Goal: Task Accomplishment & Management: Complete application form

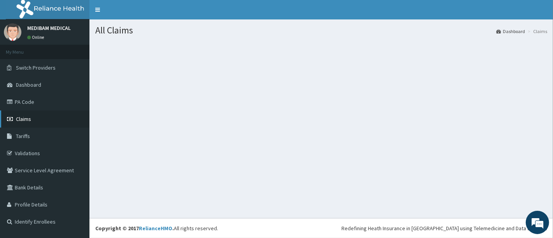
click at [37, 119] on link "Claims" at bounding box center [44, 118] width 89 height 17
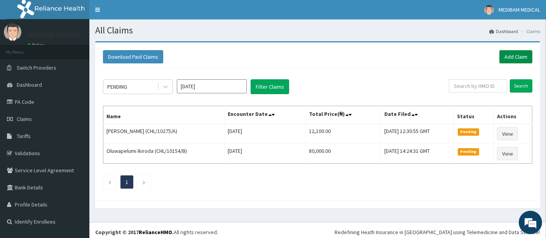
click at [515, 52] on link "Add Claim" at bounding box center [515, 56] width 33 height 13
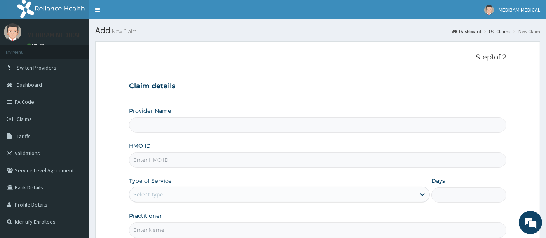
type input "Medibam Specialist Hospital"
click at [178, 161] on input "HMO ID" at bounding box center [318, 159] width 378 height 15
type input "CRH/10103/B"
click at [202, 199] on div "Select type" at bounding box center [272, 194] width 286 height 12
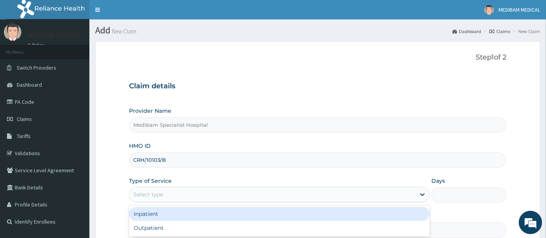
click at [159, 214] on div "Inpatient" at bounding box center [279, 214] width 301 height 14
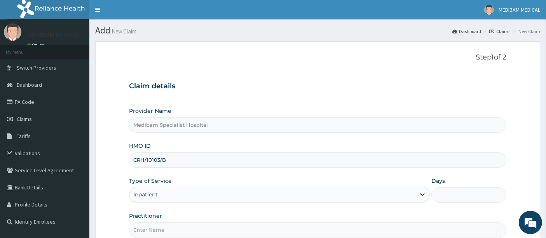
click at [484, 198] on input "Days" at bounding box center [468, 194] width 75 height 15
type input "3"
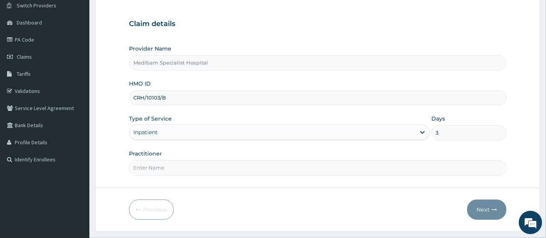
scroll to position [80, 0]
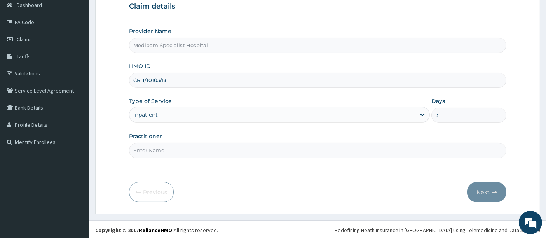
click at [183, 149] on input "Practitioner" at bounding box center [318, 150] width 378 height 15
type input "DR GLORY"
click at [487, 189] on button "Next" at bounding box center [486, 192] width 39 height 20
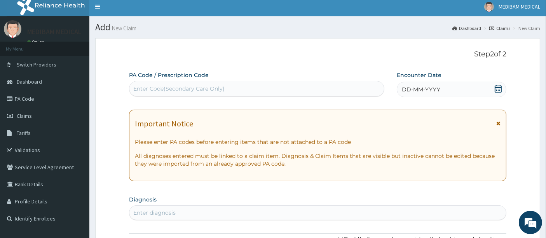
scroll to position [0, 0]
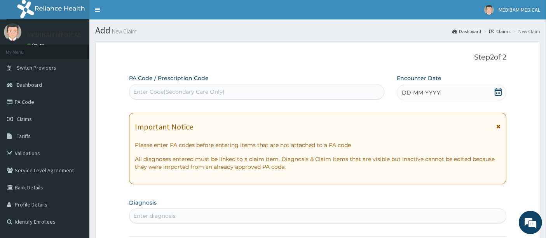
click at [498, 92] on icon at bounding box center [498, 92] width 8 height 8
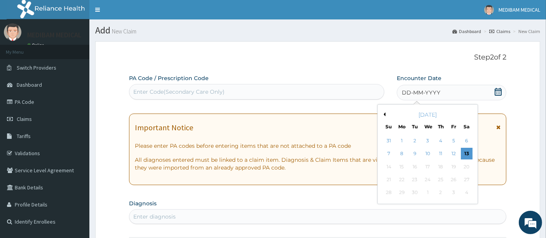
drag, startPoint x: 466, startPoint y: 155, endPoint x: 457, endPoint y: 149, distance: 11.5
click at [466, 155] on div "13" at bounding box center [467, 154] width 12 height 12
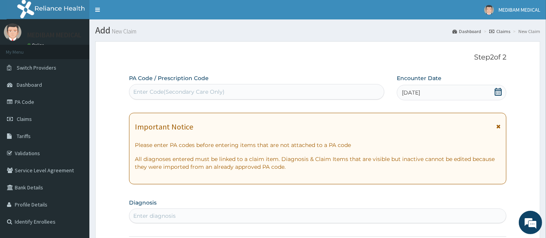
click at [204, 91] on div "Enter Code(Secondary Care Only)" at bounding box center [178, 92] width 91 height 8
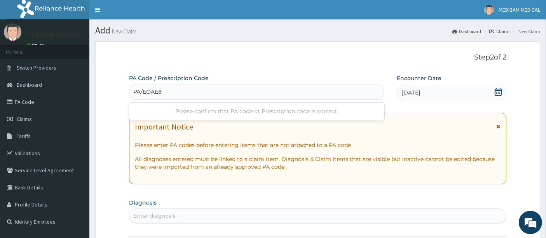
type input "PA/EOAE8F"
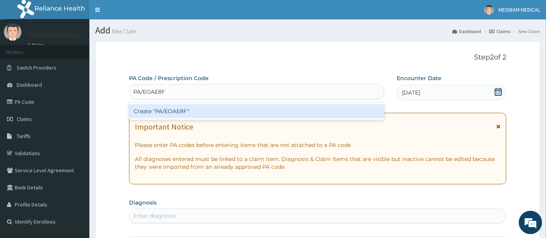
click at [243, 111] on div "Create "PA/EOAE8F"" at bounding box center [257, 111] width 256 height 14
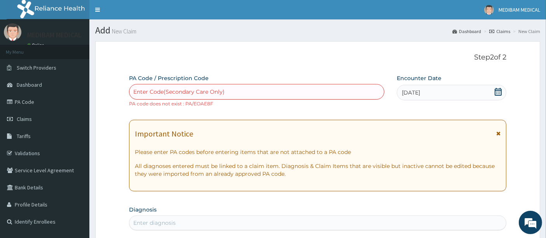
click at [206, 103] on small "PA code does not exist : PA/EOAE8F" at bounding box center [171, 104] width 84 height 6
click at [23, 99] on link "PA Code" at bounding box center [44, 101] width 89 height 17
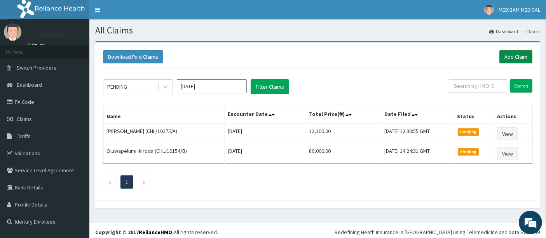
click at [512, 52] on link "Add Claim" at bounding box center [515, 56] width 33 height 13
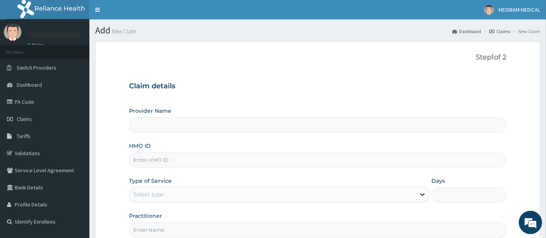
click at [181, 160] on input "HMO ID" at bounding box center [318, 159] width 378 height 15
type input "Medibam Specialist Hospital"
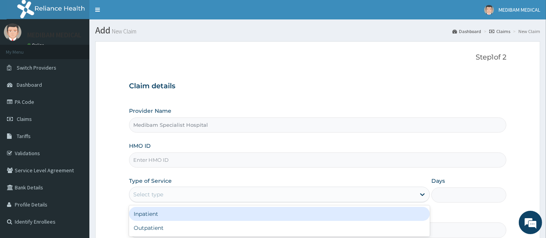
drag, startPoint x: 166, startPoint y: 192, endPoint x: 163, endPoint y: 204, distance: 11.5
click at [165, 200] on div "Select type" at bounding box center [272, 194] width 286 height 12
click at [163, 214] on div "Inpatient" at bounding box center [279, 214] width 301 height 14
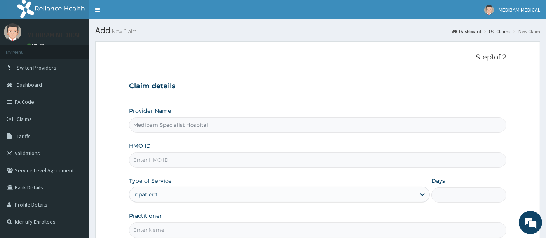
drag, startPoint x: 464, startPoint y: 196, endPoint x: 456, endPoint y: 215, distance: 20.9
click at [464, 197] on input "Days" at bounding box center [468, 194] width 75 height 15
type input "3"
click at [179, 156] on input "HMO ID" at bounding box center [318, 159] width 378 height 15
type input "CRH/10103/B"
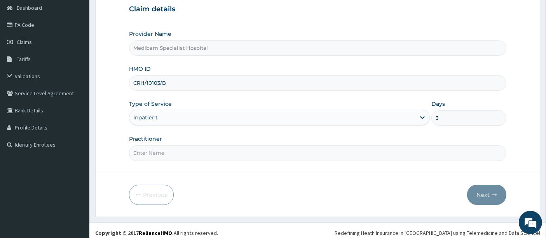
scroll to position [80, 0]
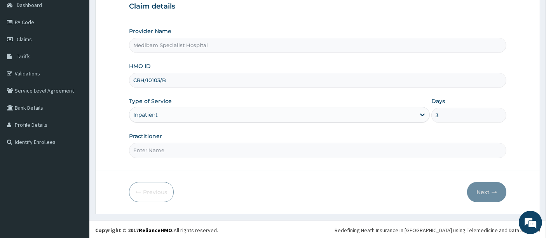
click at [194, 145] on input "Practitioner" at bounding box center [318, 150] width 378 height 15
type input "DR GLORY"
click at [505, 192] on button "Next" at bounding box center [486, 192] width 39 height 20
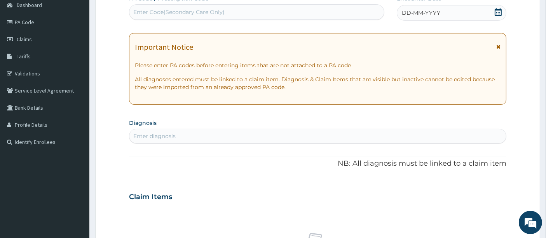
click at [497, 8] on icon at bounding box center [498, 12] width 8 height 8
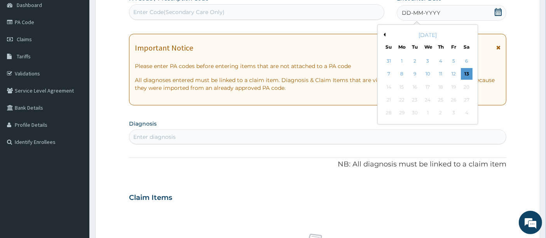
click at [467, 75] on div "13" at bounding box center [467, 74] width 12 height 12
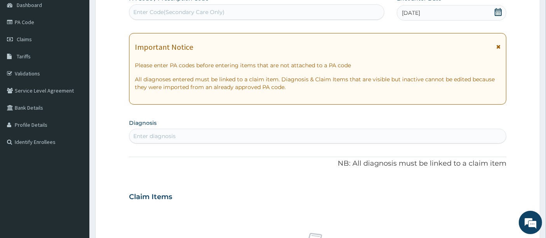
click at [213, 10] on div "Enter Code(Secondary Care Only)" at bounding box center [178, 12] width 91 height 8
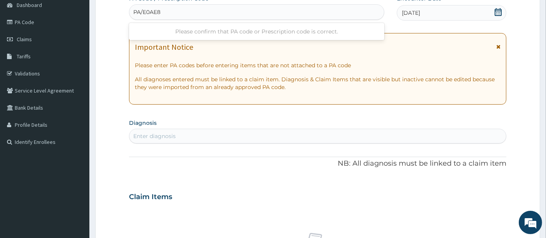
type input "PA/E0AE8F"
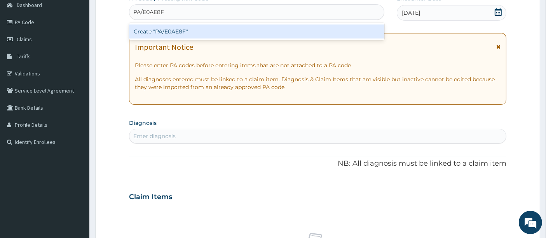
click at [178, 31] on div "Create "PA/E0AE8F"" at bounding box center [257, 31] width 256 height 14
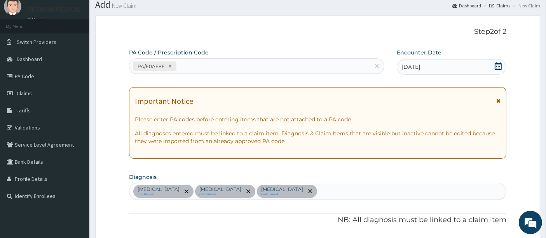
scroll to position [0, 0]
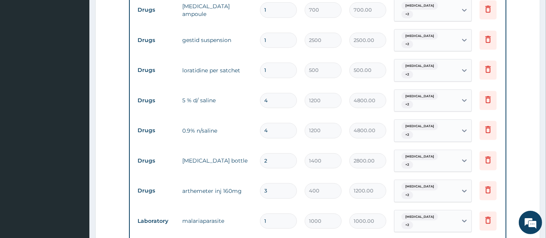
type input "0"
type input "0.00"
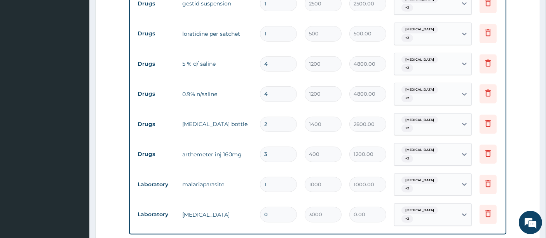
scroll to position [432, 0]
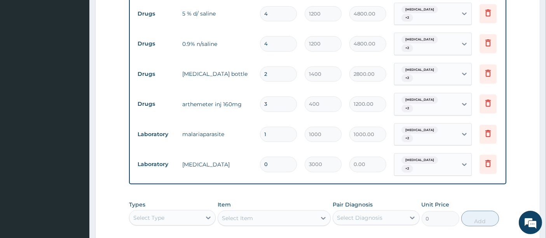
type input "1"
type input "3000.00"
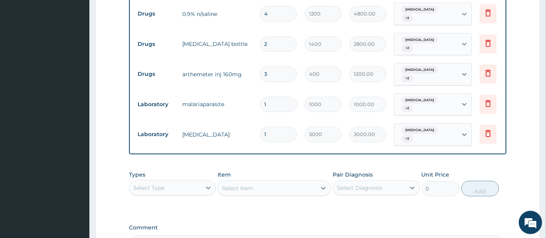
scroll to position [475, 0]
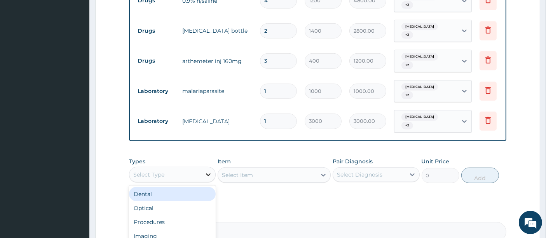
click at [211, 171] on icon at bounding box center [208, 175] width 8 height 8
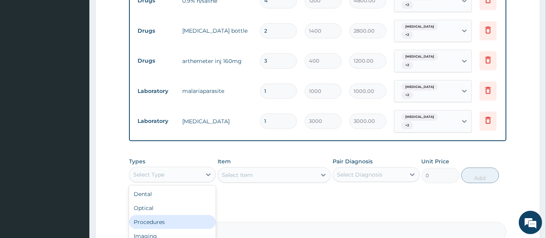
click at [164, 215] on div "Procedures" at bounding box center [172, 222] width 87 height 14
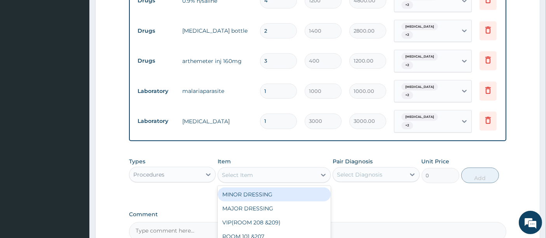
click at [277, 167] on div "Select Item" at bounding box center [274, 175] width 113 height 16
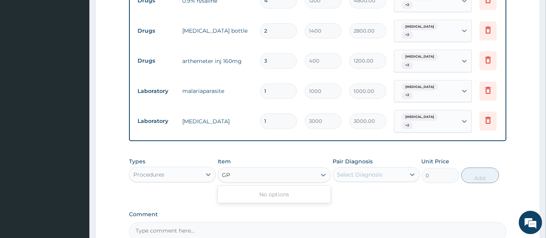
type input "G"
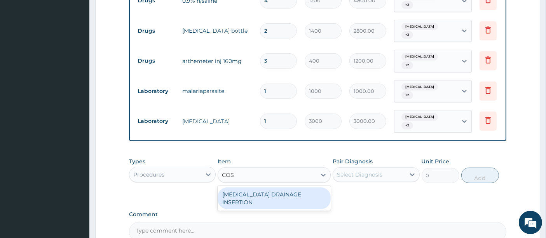
type input "CO"
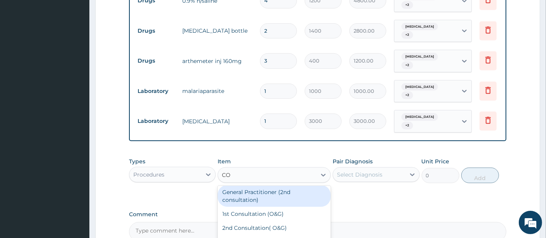
scroll to position [43, 0]
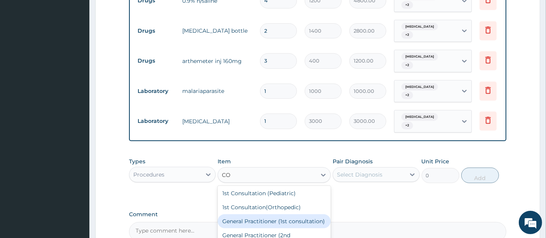
click at [254, 214] on div "General Practitioner (1st consultation)" at bounding box center [274, 221] width 113 height 14
type input "1500"
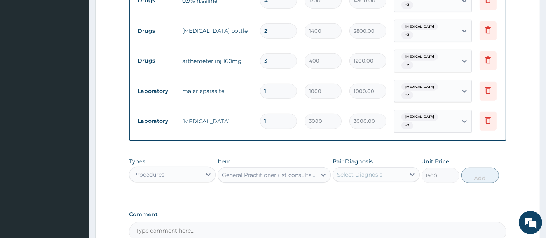
click at [381, 171] on div "Select Diagnosis" at bounding box center [359, 175] width 45 height 8
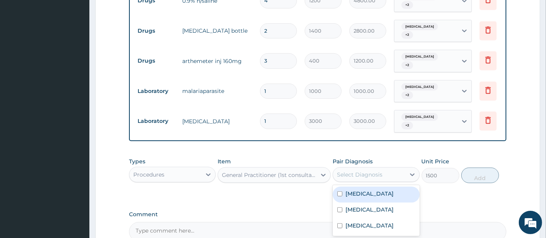
click at [340, 191] on input "checkbox" at bounding box center [339, 193] width 5 height 5
checkbox input "true"
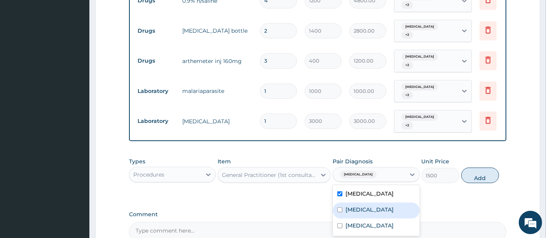
click at [339, 207] on input "checkbox" at bounding box center [339, 209] width 5 height 5
checkbox input "true"
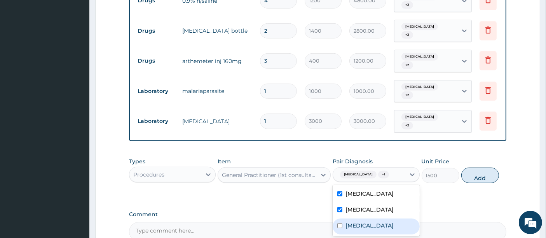
click at [339, 223] on input "checkbox" at bounding box center [339, 225] width 5 height 5
checkbox input "true"
click at [482, 168] on button "Add" at bounding box center [480, 176] width 38 height 16
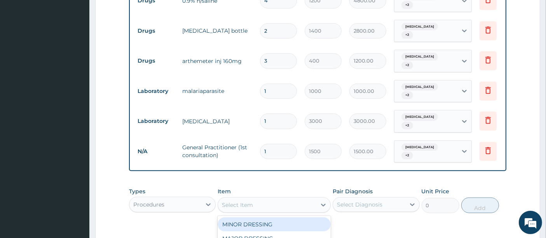
click at [270, 199] on div "Select Item" at bounding box center [267, 205] width 98 height 12
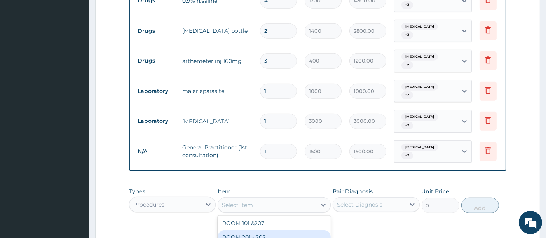
click at [241, 230] on div "ROOM 201 - 205" at bounding box center [274, 237] width 113 height 14
type input "3500"
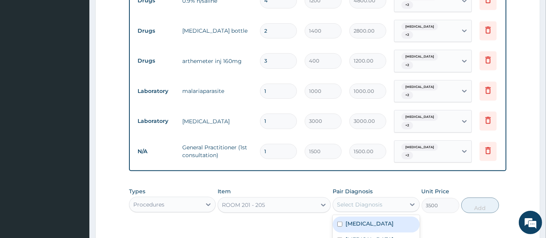
click at [370, 201] on div "Select Diagnosis" at bounding box center [359, 205] width 45 height 8
click at [340, 222] on input "checkbox" at bounding box center [339, 224] width 5 height 5
checkbox input "true"
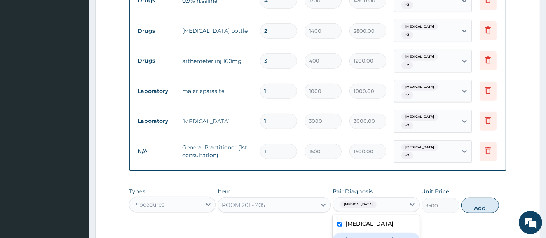
click at [339, 237] on input "checkbox" at bounding box center [339, 239] width 5 height 5
checkbox input "true"
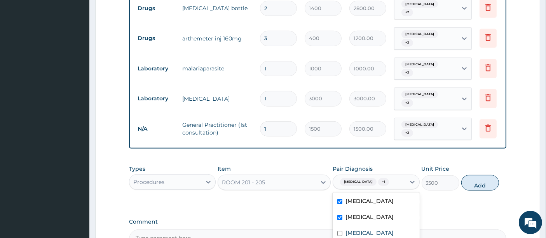
scroll to position [518, 0]
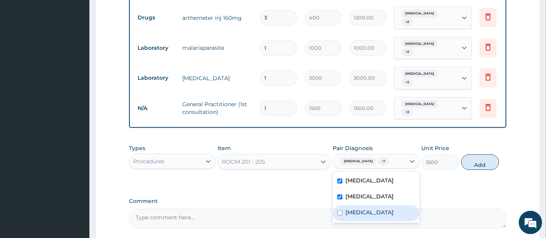
click at [339, 210] on input "checkbox" at bounding box center [339, 212] width 5 height 5
checkbox input "true"
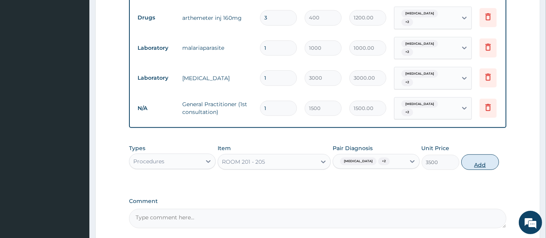
click at [475, 154] on button "Add" at bounding box center [480, 162] width 38 height 16
type input "0"
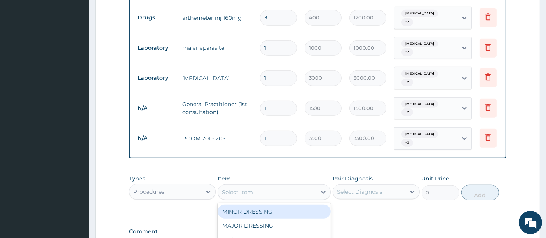
click at [251, 188] on div "Select Item" at bounding box center [237, 192] width 31 height 8
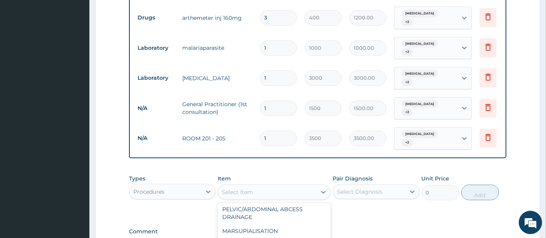
scroll to position [1598, 0]
click at [234, 188] on div "Select Item" at bounding box center [237, 192] width 31 height 8
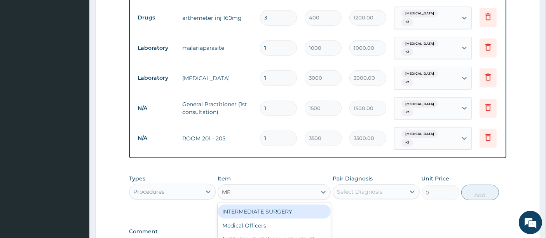
type input "MEA"
click at [258, 204] on div "General meal (per diem)" at bounding box center [274, 211] width 113 height 14
type input "2000"
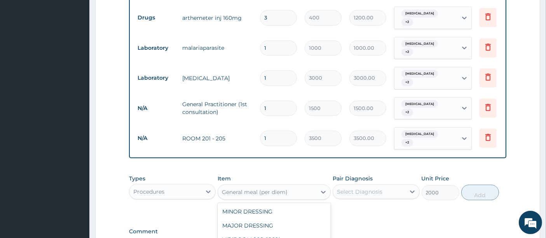
click at [299, 186] on div "General meal (per diem)" at bounding box center [267, 192] width 98 height 12
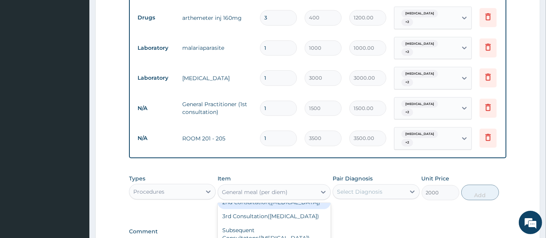
click at [294, 186] on div "General meal (per diem)" at bounding box center [267, 192] width 98 height 12
click at [290, 186] on div "General meal (per diem)" at bounding box center [267, 192] width 98 height 12
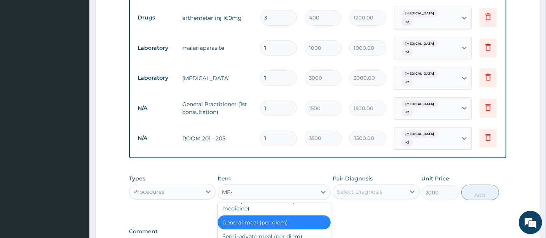
scroll to position [0, 0]
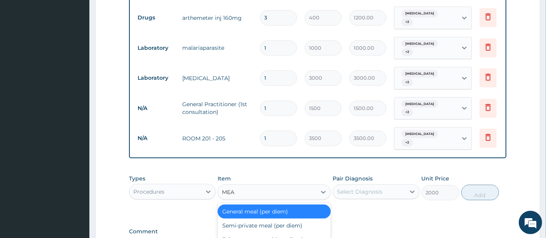
type input "MEAL"
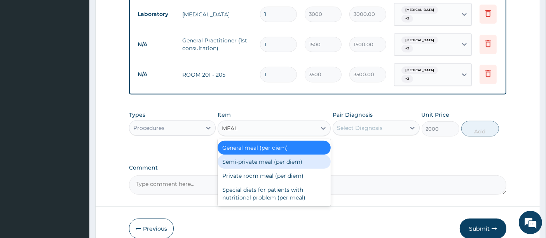
scroll to position [598, 0]
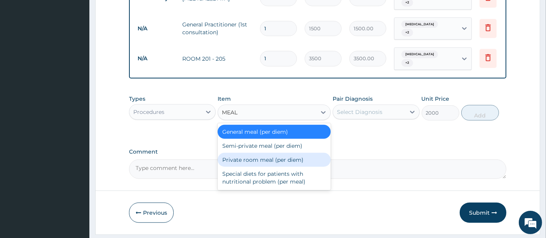
click at [272, 153] on div "Private room meal (per diem)" at bounding box center [274, 160] width 113 height 14
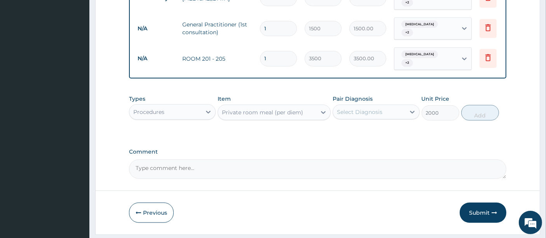
type input "4000"
click at [323, 108] on icon at bounding box center [323, 112] width 8 height 8
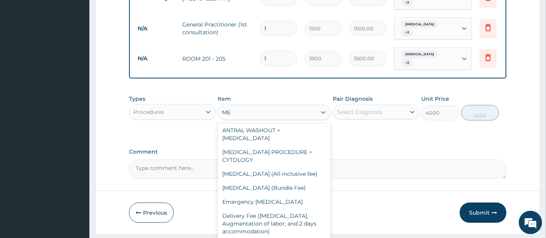
scroll to position [250, 0]
type input "MEA"
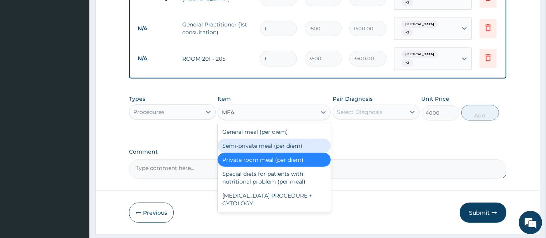
click at [243, 139] on div "Semi-private meal (per diem)" at bounding box center [274, 146] width 113 height 14
type input "3000"
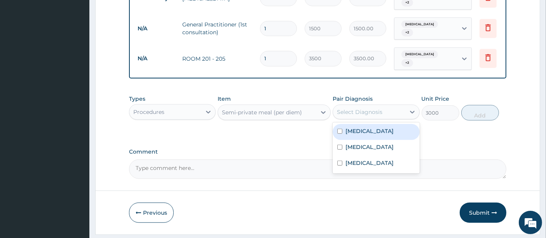
click at [359, 108] on div "Select Diagnosis" at bounding box center [359, 112] width 45 height 8
click at [339, 129] on input "checkbox" at bounding box center [339, 131] width 5 height 5
checkbox input "true"
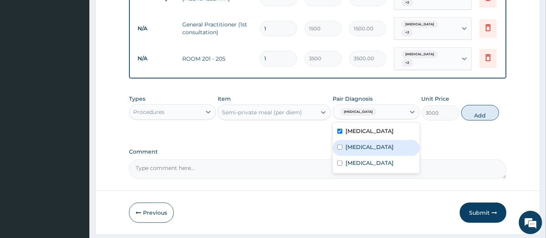
click at [340, 145] on input "checkbox" at bounding box center [339, 147] width 5 height 5
checkbox input "true"
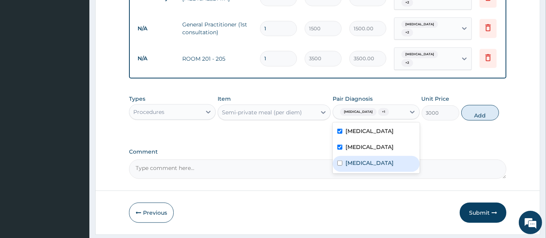
click at [339, 161] on input "checkbox" at bounding box center [339, 163] width 5 height 5
checkbox input "true"
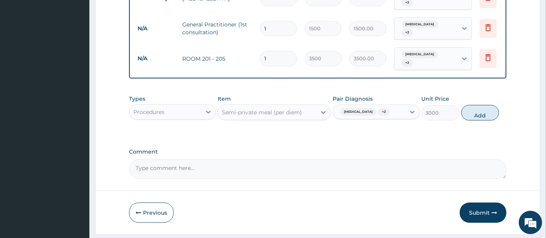
click at [275, 51] on input "1" at bounding box center [278, 58] width 37 height 15
type input "0.00"
type input "3"
type input "10500.00"
type input "3"
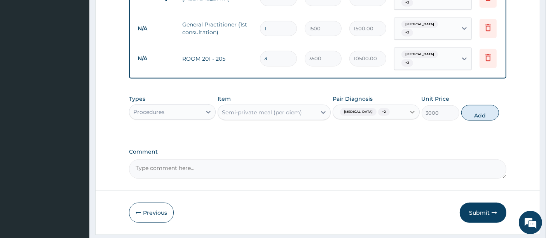
click at [412, 111] on icon at bounding box center [412, 112] width 5 height 3
click at [487, 105] on button "Add" at bounding box center [480, 113] width 38 height 16
type input "0"
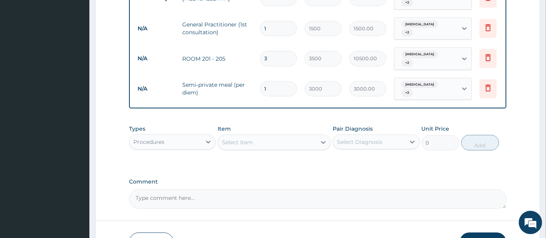
type input "0.00"
type input "6"
type input "18000.00"
click at [273, 81] on input "6" at bounding box center [278, 88] width 37 height 15
type input "0.00"
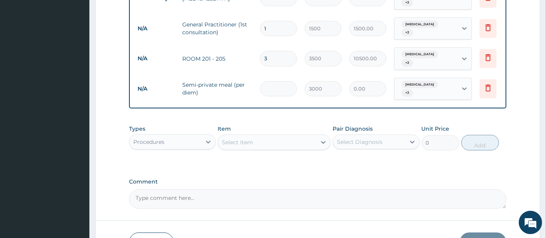
type input "3"
type input "9000.00"
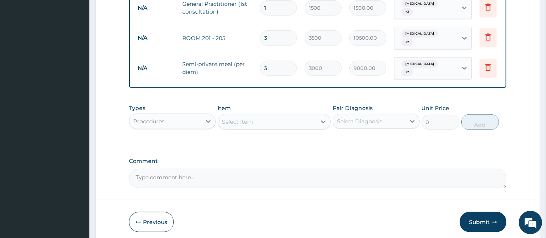
scroll to position [625, 0]
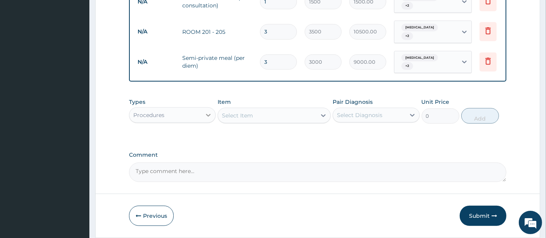
type input "3"
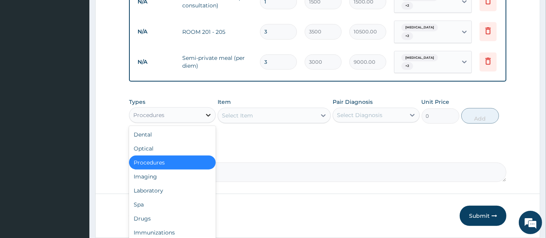
click at [211, 111] on icon at bounding box center [208, 115] width 8 height 8
click at [164, 183] on div "Laboratory" at bounding box center [172, 190] width 87 height 14
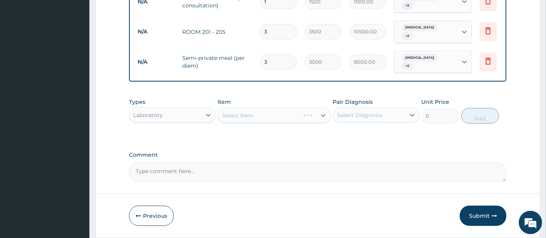
click at [315, 108] on div "Select Item" at bounding box center [274, 116] width 113 height 16
click at [322, 112] on icon at bounding box center [323, 116] width 8 height 8
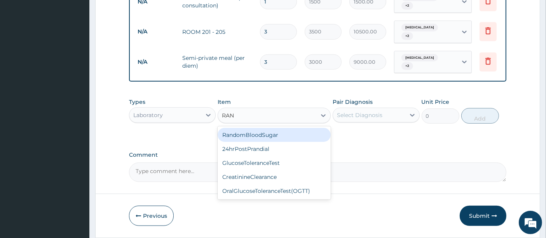
type input "RAND"
click at [296, 128] on div "RandomBloodSugar" at bounding box center [274, 135] width 113 height 14
type input "1000"
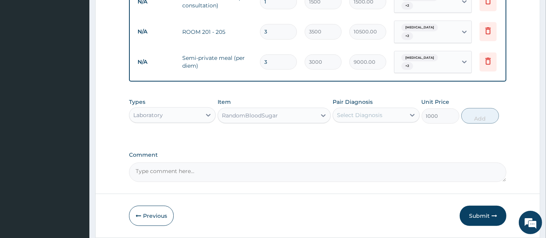
click at [373, 111] on div "Select Diagnosis" at bounding box center [359, 115] width 45 height 8
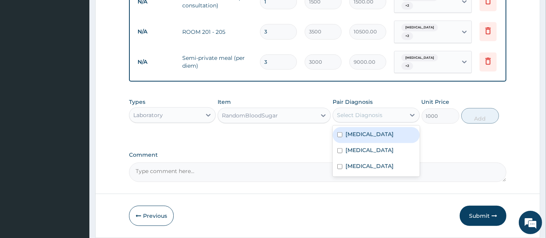
click at [340, 132] on input "checkbox" at bounding box center [339, 134] width 5 height 5
checkbox input "true"
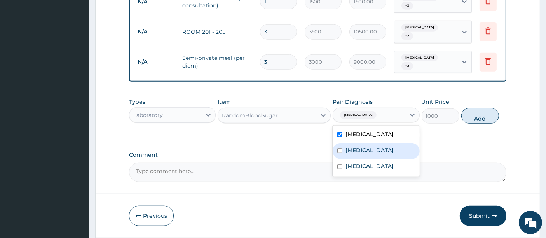
click at [337, 148] on input "checkbox" at bounding box center [339, 150] width 5 height 5
checkbox input "true"
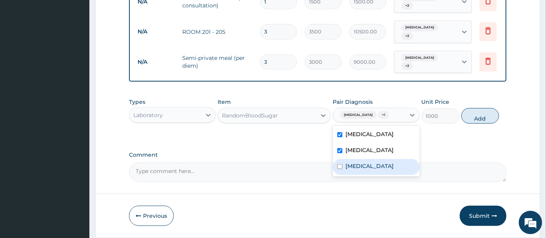
click at [341, 164] on input "checkbox" at bounding box center [339, 166] width 5 height 5
checkbox input "true"
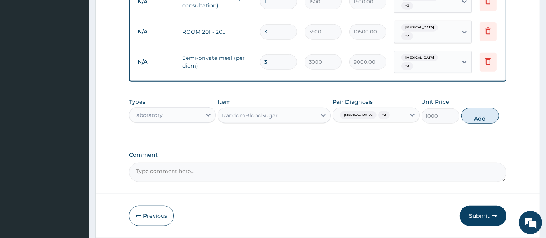
click at [478, 108] on button "Add" at bounding box center [480, 116] width 38 height 16
type input "0"
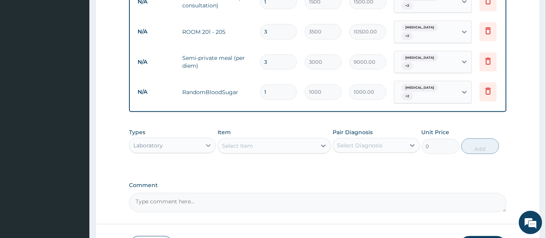
click at [209, 141] on icon at bounding box center [208, 145] width 8 height 8
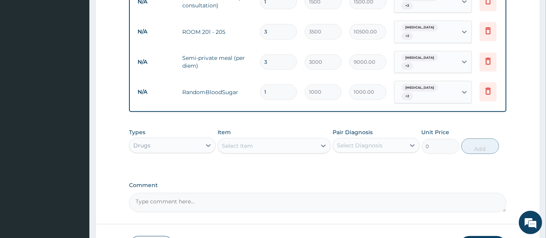
click at [323, 138] on div "Select Item" at bounding box center [274, 146] width 113 height 16
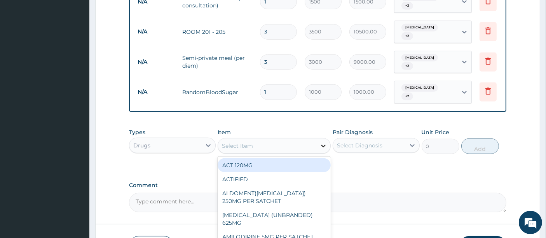
click at [325, 145] on icon at bounding box center [323, 146] width 5 height 3
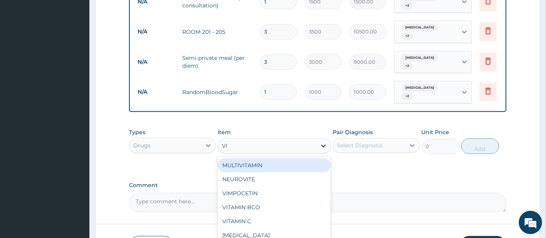
type input "V"
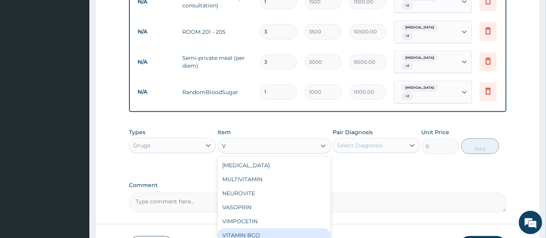
click at [279, 228] on div "VITAMIN BCO" at bounding box center [274, 235] width 113 height 14
type input "350"
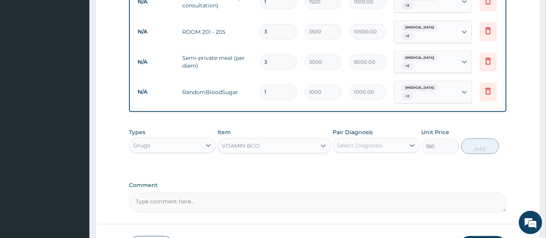
click at [351, 141] on div "Select Diagnosis" at bounding box center [359, 145] width 45 height 8
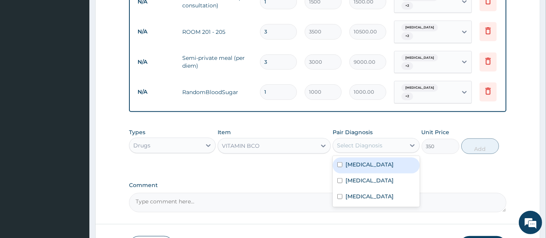
click at [337, 157] on div "Malaria" at bounding box center [376, 165] width 87 height 16
checkbox input "true"
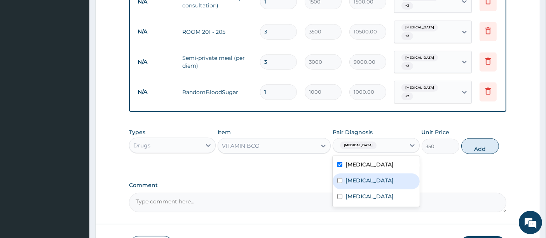
drag, startPoint x: 340, startPoint y: 156, endPoint x: 353, endPoint y: 179, distance: 26.1
click at [340, 178] on input "checkbox" at bounding box center [339, 180] width 5 height 5
checkbox input "true"
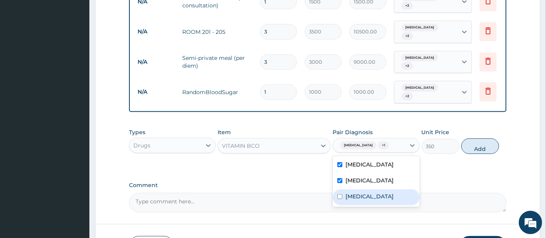
click at [340, 189] on div "Rhinitis" at bounding box center [376, 197] width 87 height 16
checkbox input "true"
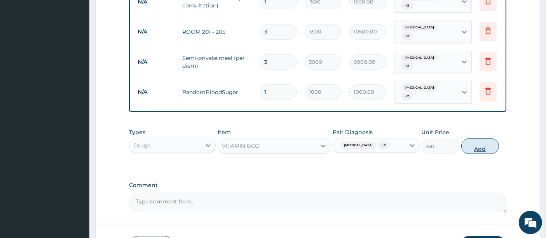
click at [483, 138] on button "Add" at bounding box center [480, 146] width 38 height 16
type input "0"
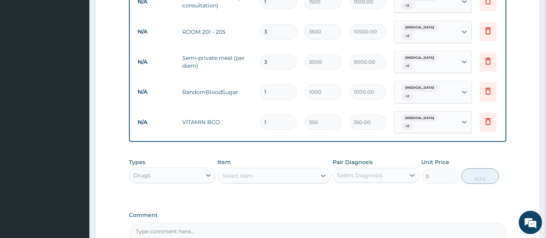
type input "0.00"
type input "4"
type input "1400.00"
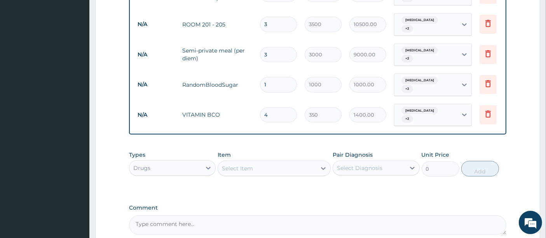
scroll to position [678, 0]
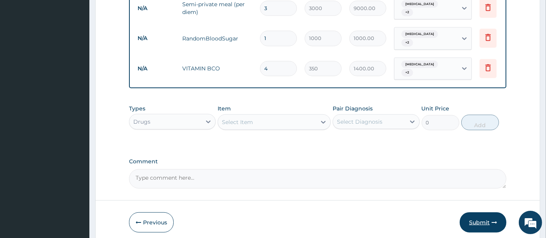
type input "4"
click at [488, 212] on button "Submit" at bounding box center [483, 222] width 47 height 20
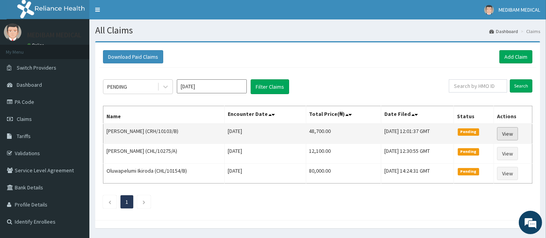
click at [507, 129] on link "View" at bounding box center [507, 133] width 21 height 13
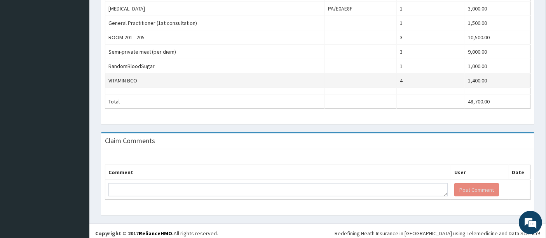
scroll to position [404, 0]
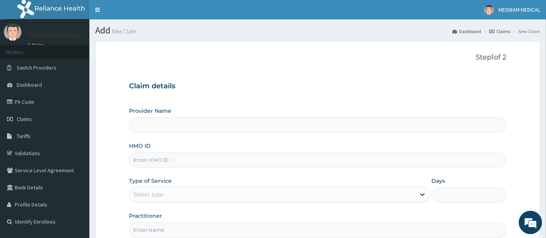
type input "Medibam Specialist Hospital"
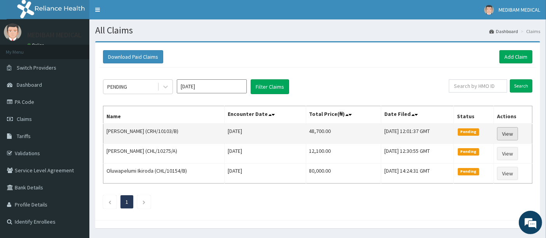
click at [506, 131] on link "View" at bounding box center [507, 133] width 21 height 13
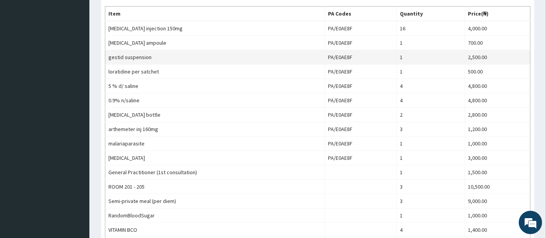
scroll to position [232, 0]
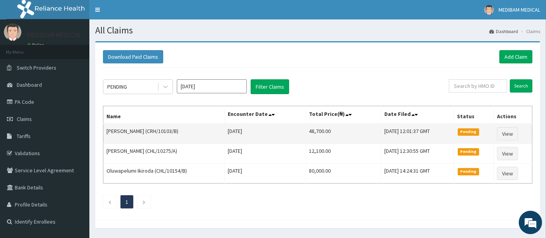
click at [479, 133] on span "Pending" at bounding box center [468, 131] width 21 height 7
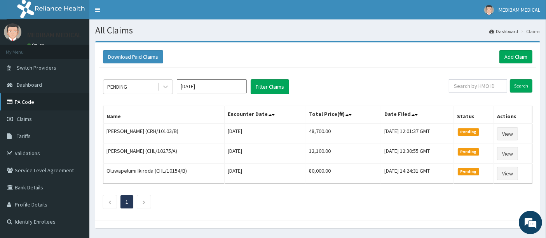
click at [29, 102] on link "PA Code" at bounding box center [44, 101] width 89 height 17
